Goal: Information Seeking & Learning: Stay updated

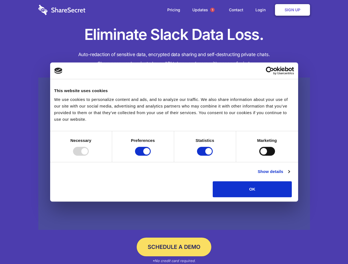
click at [89, 156] on div at bounding box center [81, 151] width 16 height 9
click at [151, 156] on input "Preferences" at bounding box center [143, 151] width 16 height 9
checkbox input "false"
click at [205, 156] on input "Statistics" at bounding box center [205, 151] width 16 height 9
checkbox input "false"
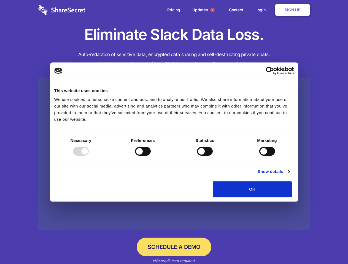
click at [259, 156] on input "Marketing" at bounding box center [267, 151] width 16 height 9
checkbox input "true"
click at [290, 175] on link "Show details" at bounding box center [274, 172] width 32 height 7
click at [0, 0] on ul "Necessary 7 Necessary cookies help make a website usable by enabling basic func…" at bounding box center [0, 0] width 0 height 0
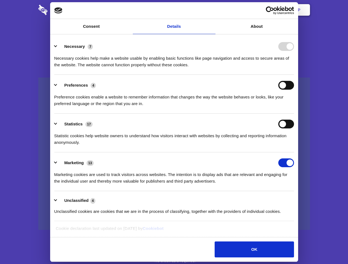
click at [212, 10] on span "1" at bounding box center [212, 10] width 4 height 4
